Goal: Task Accomplishment & Management: Manage account settings

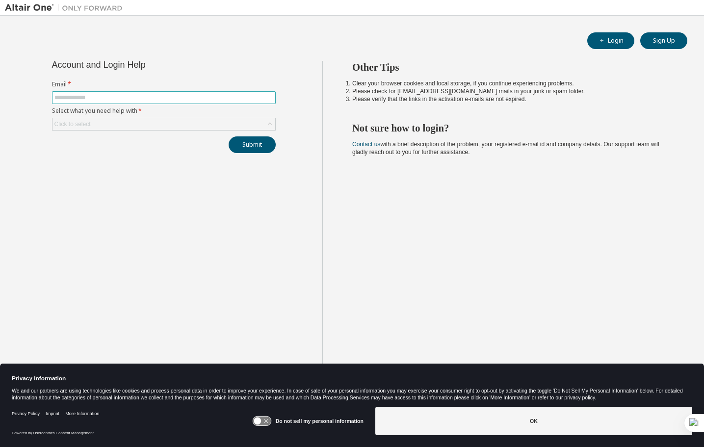
click at [103, 97] on input "text" at bounding box center [163, 98] width 219 height 8
click at [270, 125] on icon at bounding box center [270, 124] width 10 height 10
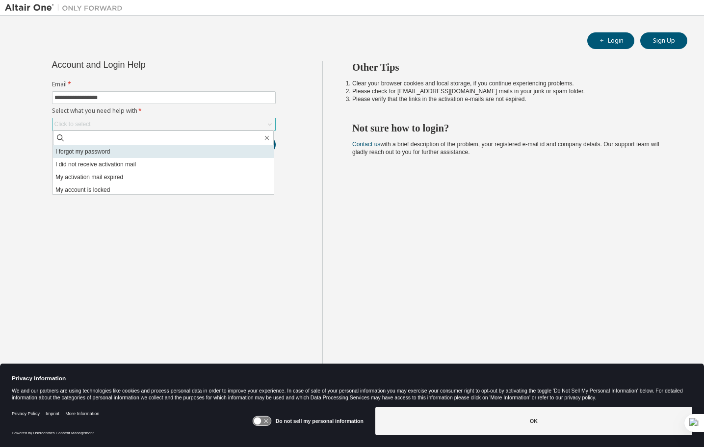
click at [124, 153] on li "I forgot my password" at bounding box center [163, 151] width 221 height 13
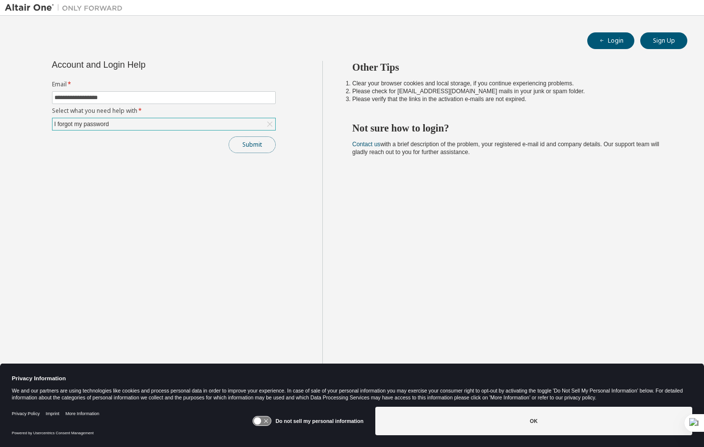
click at [257, 147] on button "Submit" at bounding box center [252, 144] width 47 height 17
click at [243, 147] on button "Submit" at bounding box center [252, 144] width 47 height 17
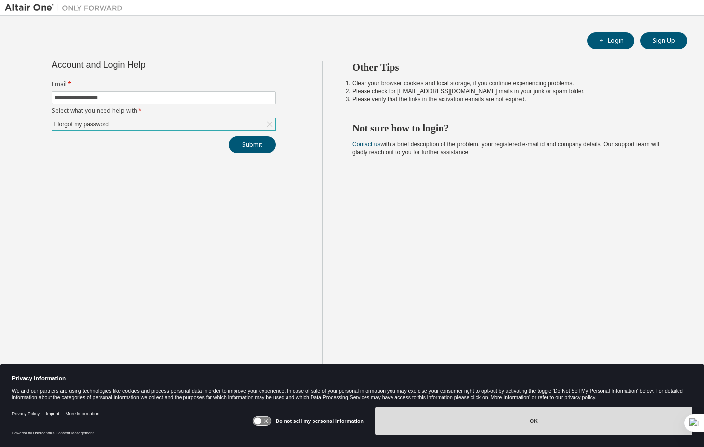
click at [466, 409] on button "OK" at bounding box center [534, 421] width 317 height 28
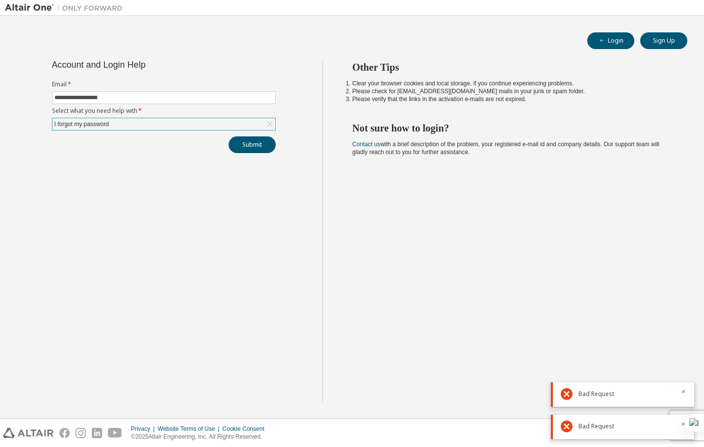
click at [229, 125] on div "I forgot my password" at bounding box center [164, 124] width 223 height 12
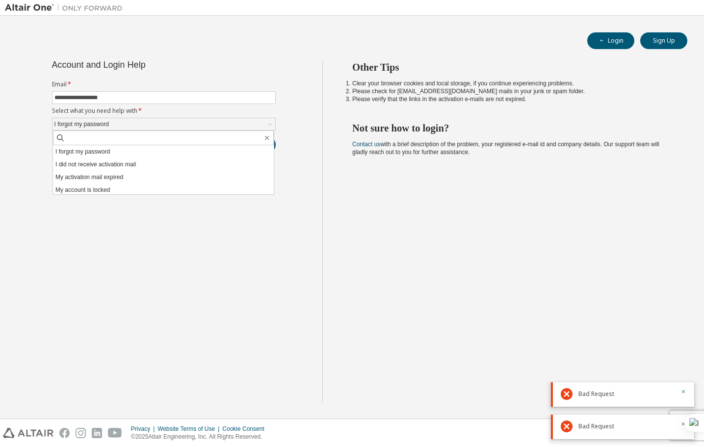
drag, startPoint x: 342, startPoint y: 217, endPoint x: 270, endPoint y: 195, distance: 75.6
click at [340, 216] on div "Other Tips Clear your browser cookies and local storage, if you continue experi…" at bounding box center [511, 231] width 377 height 341
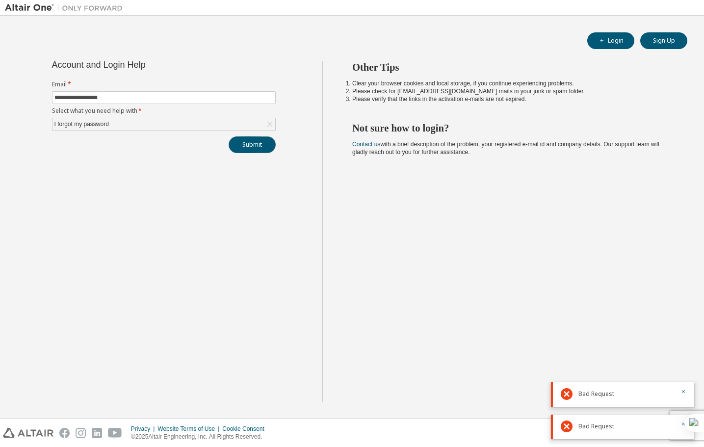
drag, startPoint x: 254, startPoint y: 145, endPoint x: 176, endPoint y: 200, distance: 94.8
click at [253, 145] on button "Submit" at bounding box center [252, 144] width 47 height 17
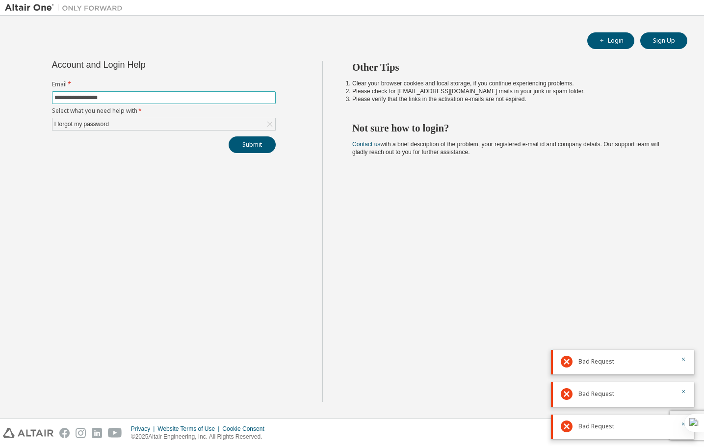
click at [201, 94] on input "**********" at bounding box center [163, 98] width 219 height 8
type input "**********"
click at [589, 362] on span "Bad Request" at bounding box center [597, 362] width 36 height 8
click at [254, 144] on button "Submit" at bounding box center [252, 144] width 47 height 17
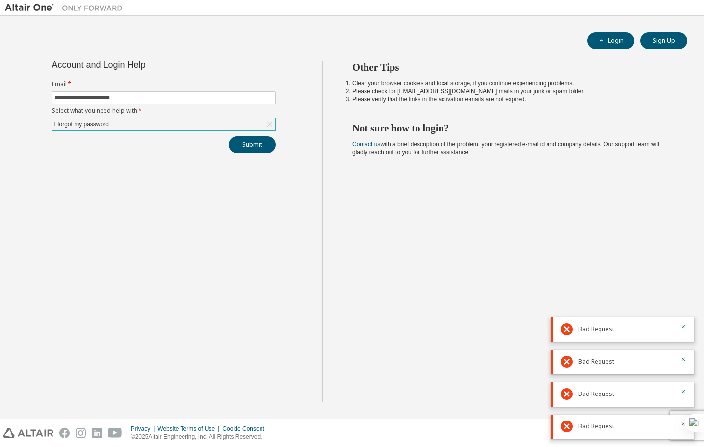
click at [267, 123] on icon at bounding box center [270, 124] width 10 height 10
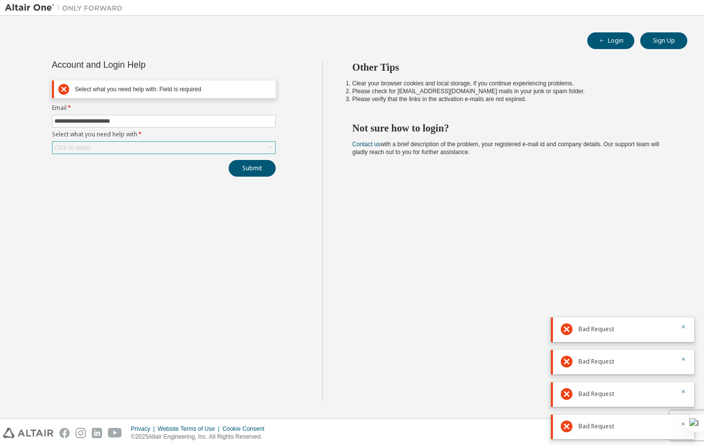
click at [159, 147] on div "Click to select" at bounding box center [164, 148] width 223 height 12
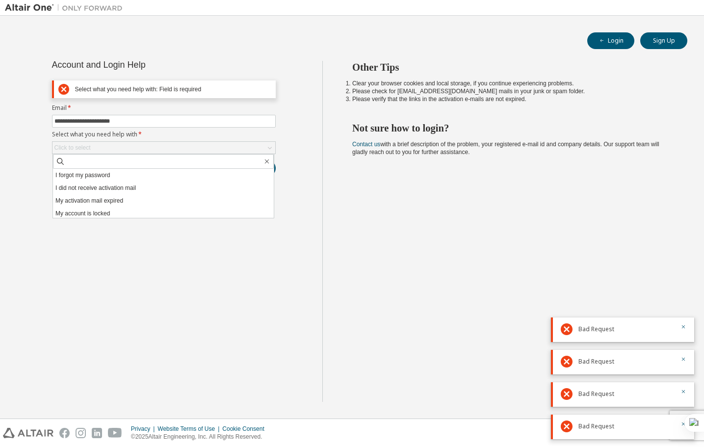
click at [398, 233] on div "Other Tips Clear your browser cookies and local storage, if you continue experi…" at bounding box center [511, 231] width 377 height 341
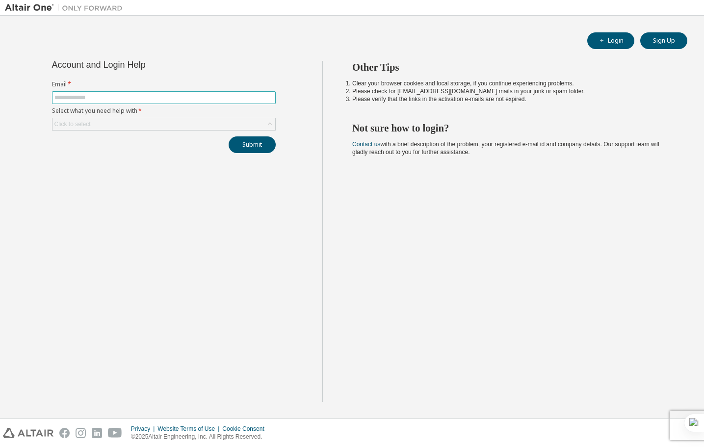
click at [162, 99] on input "text" at bounding box center [163, 98] width 219 height 8
type input "**********"
click at [270, 125] on icon at bounding box center [270, 124] width 10 height 10
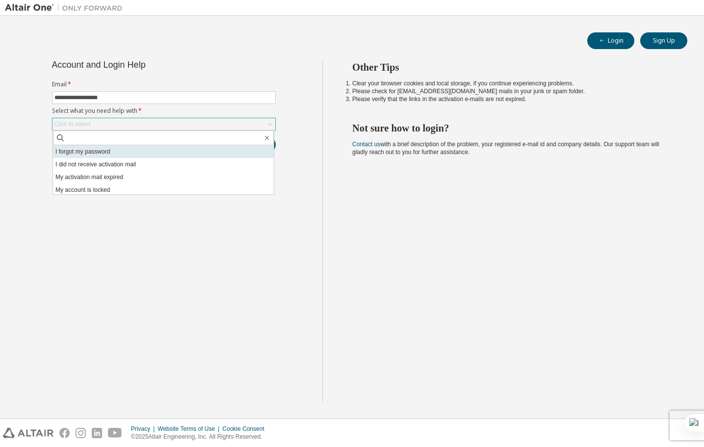
click at [209, 149] on li "I forgot my password" at bounding box center [163, 151] width 221 height 13
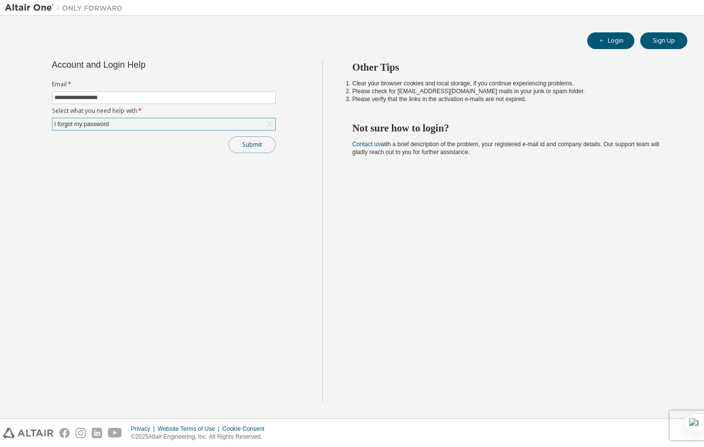
click at [251, 144] on button "Submit" at bounding box center [252, 144] width 47 height 17
click at [600, 427] on span "Bad Request" at bounding box center [597, 427] width 36 height 8
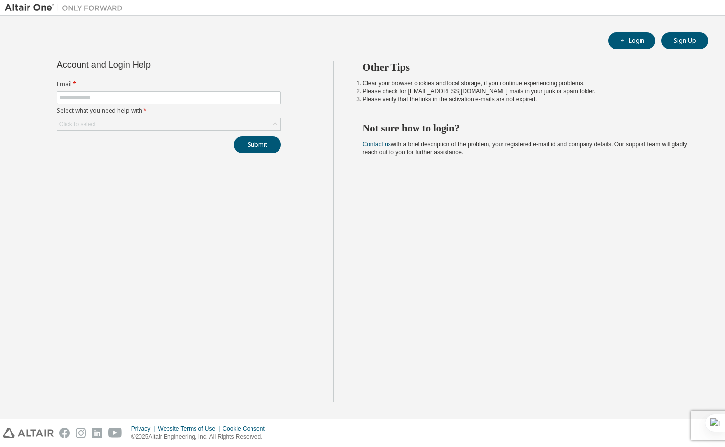
click at [35, 6] on img at bounding box center [66, 8] width 123 height 10
click at [39, 432] on img at bounding box center [28, 433] width 51 height 10
